Goal: Transaction & Acquisition: Book appointment/travel/reservation

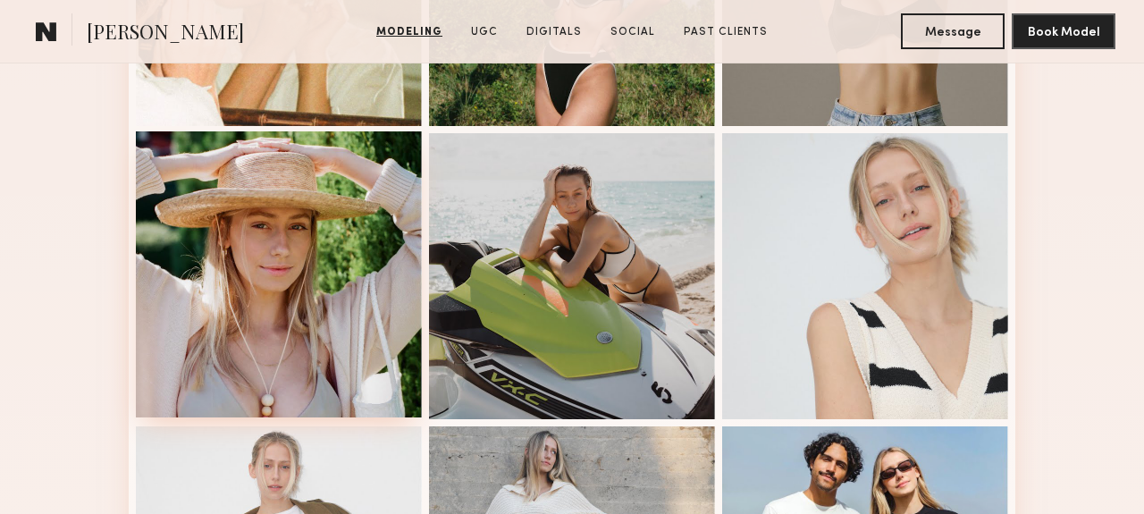
scroll to position [982, 0]
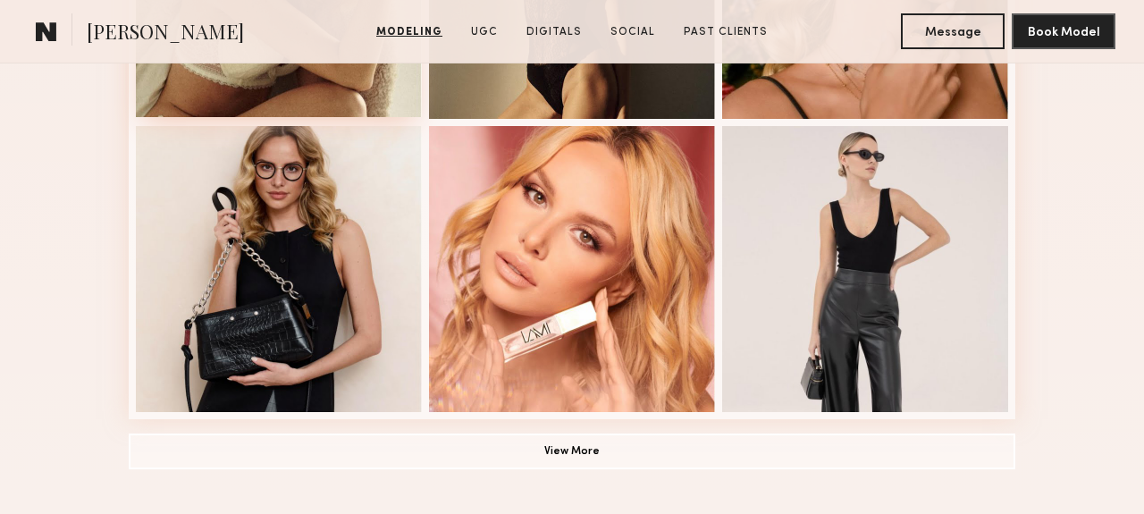
scroll to position [1020, 0]
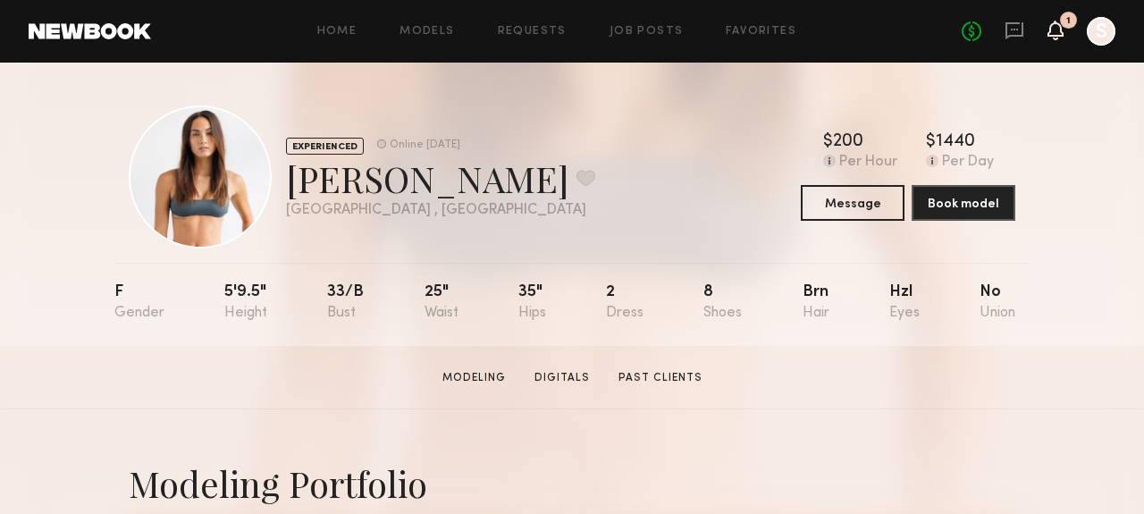
click at [1057, 30] on icon at bounding box center [1055, 29] width 14 height 13
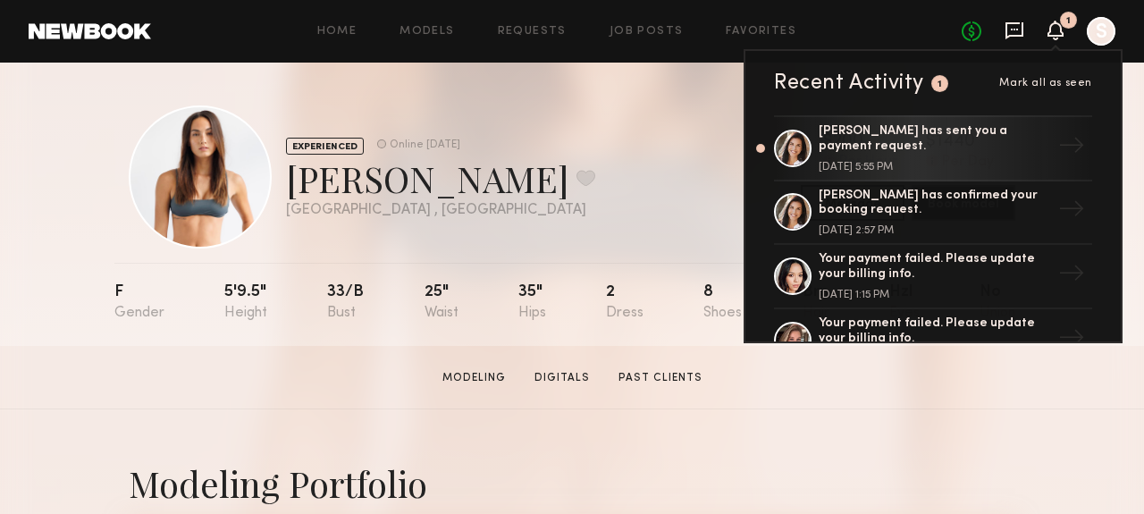
click at [1015, 31] on icon at bounding box center [1014, 31] width 20 height 20
